Goal: Browse casually

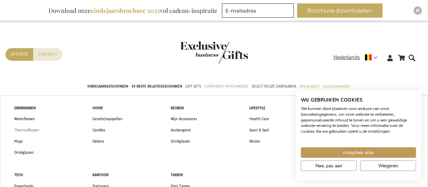
click at [33, 130] on span "Thermosflessen" at bounding box center [26, 129] width 25 height 7
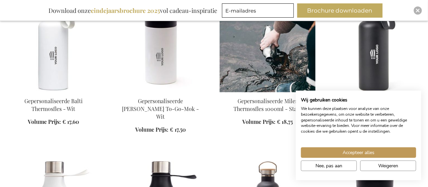
scroll to position [441, 0]
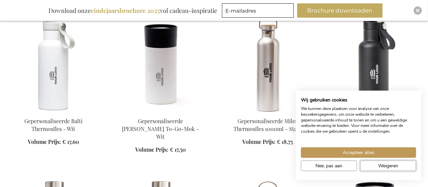
click at [392, 166] on span "Weigeren" at bounding box center [388, 165] width 20 height 7
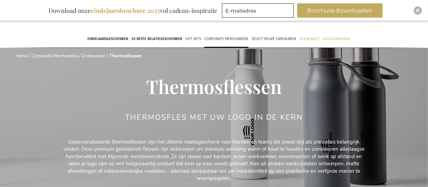
scroll to position [0, 0]
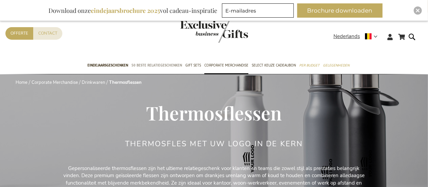
click at [161, 64] on span "50 beste relatiegeschenken" at bounding box center [157, 65] width 50 height 7
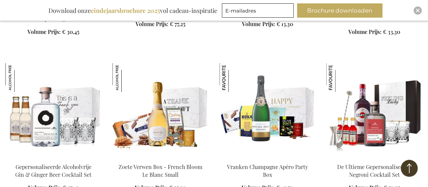
scroll to position [1288, 0]
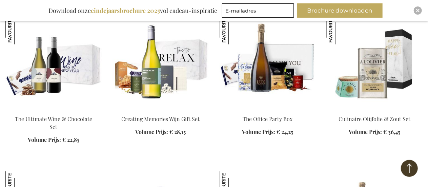
scroll to position [474, 0]
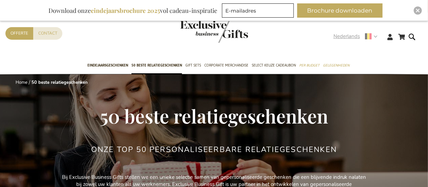
click at [372, 37] on strong "Nederlands" at bounding box center [355, 37] width 43 height 8
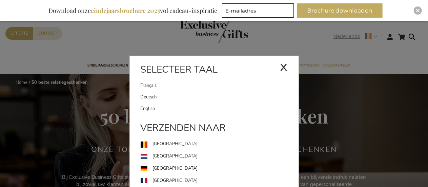
click at [372, 37] on div "Nederlands x Selecteer taal Français Deutsch" at bounding box center [358, 38] width 48 height 10
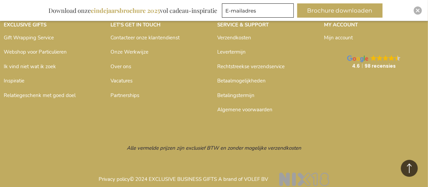
scroll to position [5991, 0]
click at [119, 63] on link "Over ons" at bounding box center [121, 66] width 21 height 7
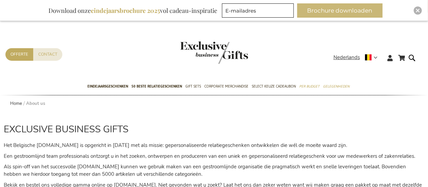
click at [321, 11] on button "Brochure downloaden" at bounding box center [339, 10] width 85 height 14
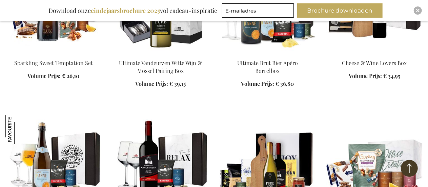
scroll to position [2026, 0]
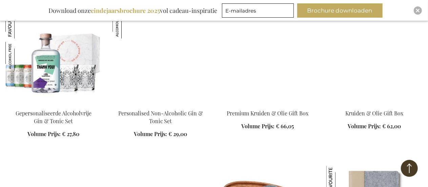
scroll to position [113, 0]
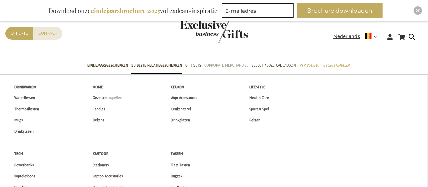
click at [232, 65] on span "Corporate Merchandise" at bounding box center [226, 65] width 44 height 7
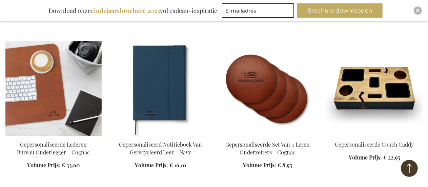
scroll to position [610, 0]
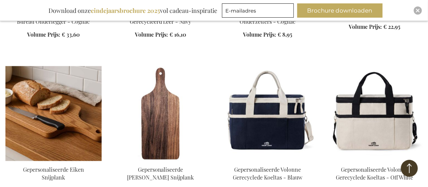
scroll to position [712, 0]
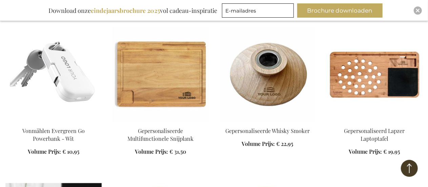
scroll to position [2135, 0]
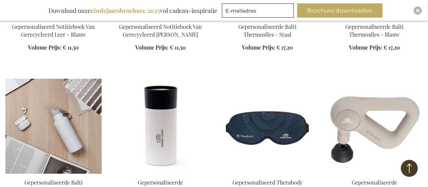
scroll to position [2610, 0]
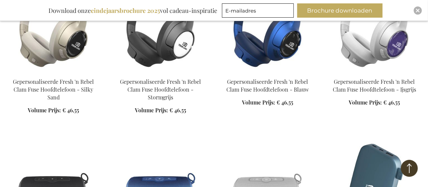
scroll to position [4304, 0]
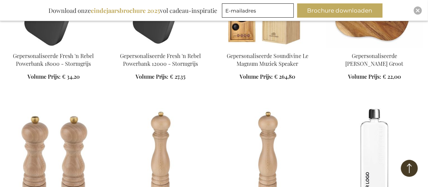
scroll to position [4948, 0]
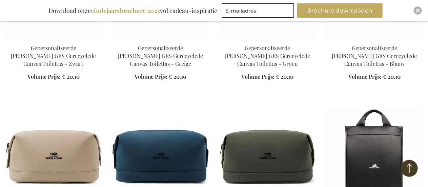
scroll to position [6236, 0]
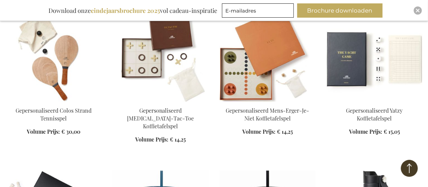
scroll to position [7321, 0]
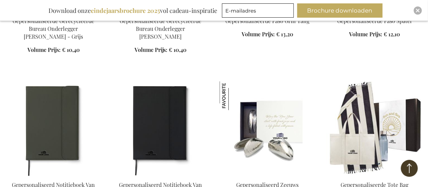
scroll to position [9659, 0]
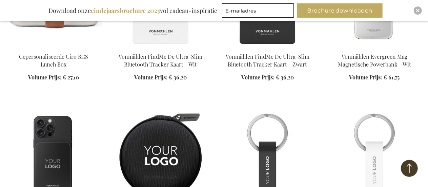
scroll to position [10236, 0]
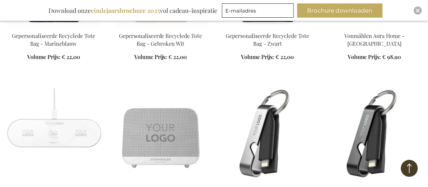
scroll to position [11523, 0]
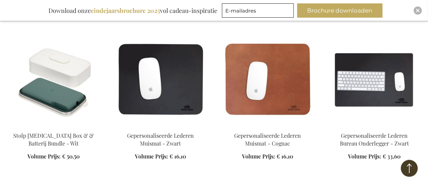
scroll to position [11964, 0]
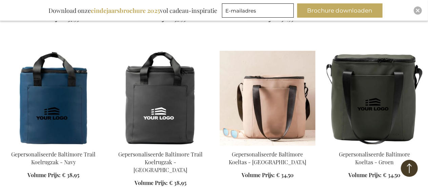
scroll to position [8541, 0]
